Goal: Transaction & Acquisition: Purchase product/service

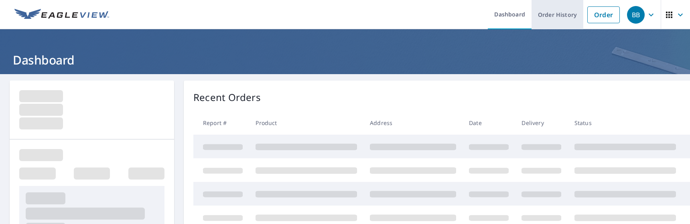
click at [555, 18] on link "Order History" at bounding box center [558, 14] width 52 height 29
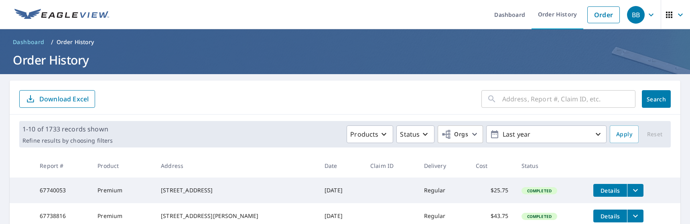
click at [525, 102] on input "text" at bounding box center [568, 99] width 133 height 22
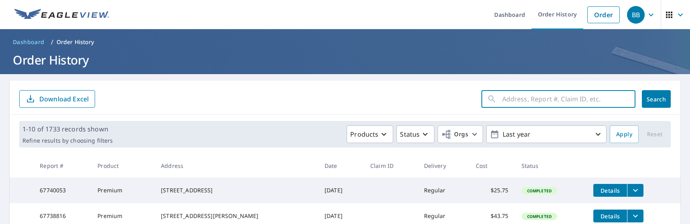
paste input "8362 Golden"
type input "8362 Golden"
click at [653, 103] on button "Search" at bounding box center [656, 99] width 29 height 18
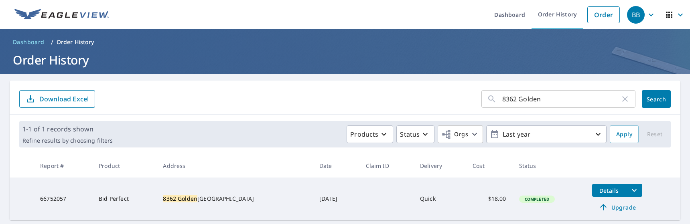
scroll to position [23, 0]
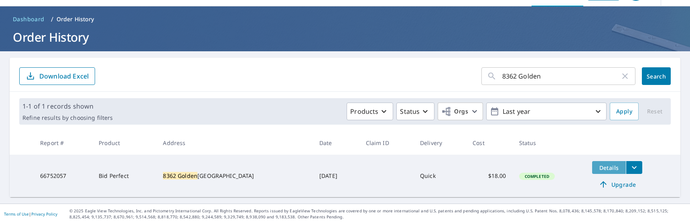
click at [597, 169] on span "Details" at bounding box center [609, 168] width 24 height 8
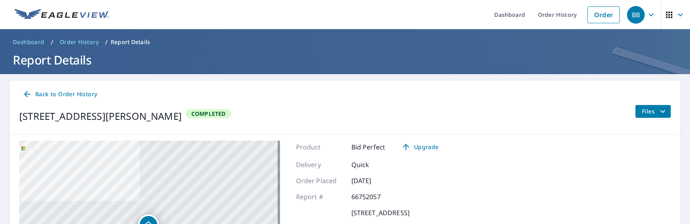
scroll to position [40, 0]
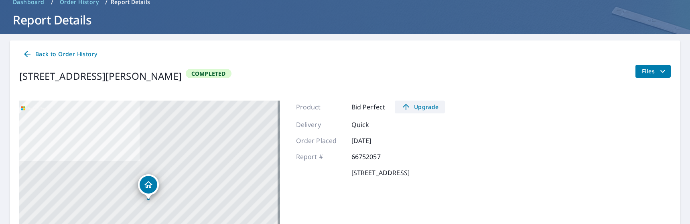
click at [424, 109] on span "Upgrade" at bounding box center [420, 107] width 41 height 10
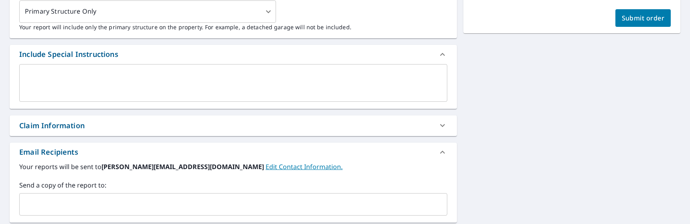
scroll to position [281, 0]
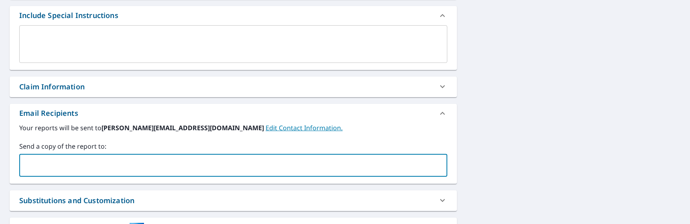
click at [192, 163] on input "text" at bounding box center [227, 165] width 409 height 15
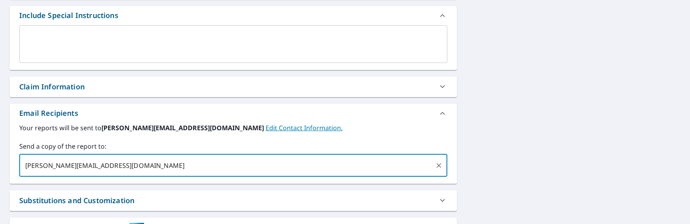
type input "[PERSON_NAME][EMAIL_ADDRESS][DOMAIN_NAME]"
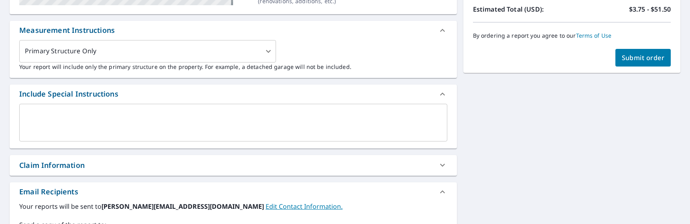
scroll to position [201, 0]
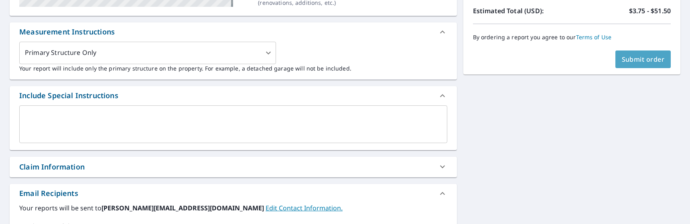
click at [626, 52] on button "Submit order" at bounding box center [644, 60] width 56 height 18
checkbox input "true"
